Goal: Task Accomplishment & Management: Manage account settings

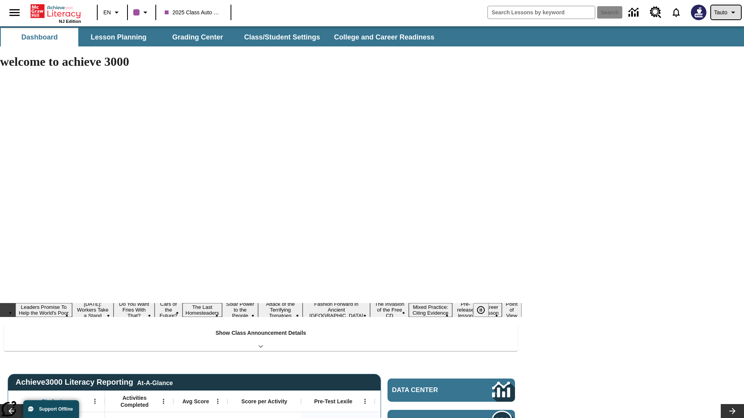
click at [725, 12] on span "Tauto" at bounding box center [720, 13] width 13 height 8
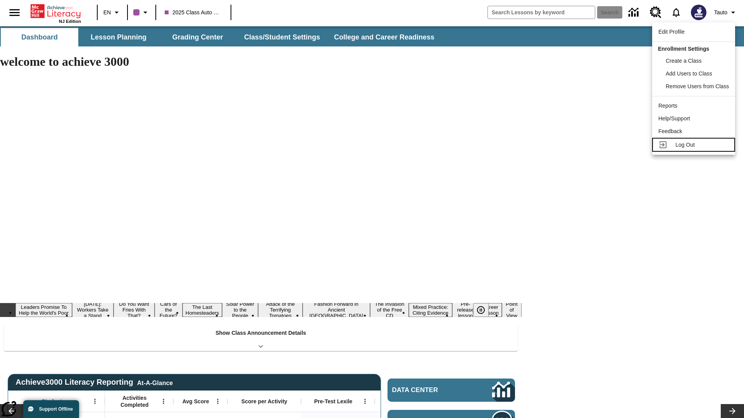
click at [694, 145] on span "Log Out" at bounding box center [684, 145] width 19 height 6
